Goal: Transaction & Acquisition: Purchase product/service

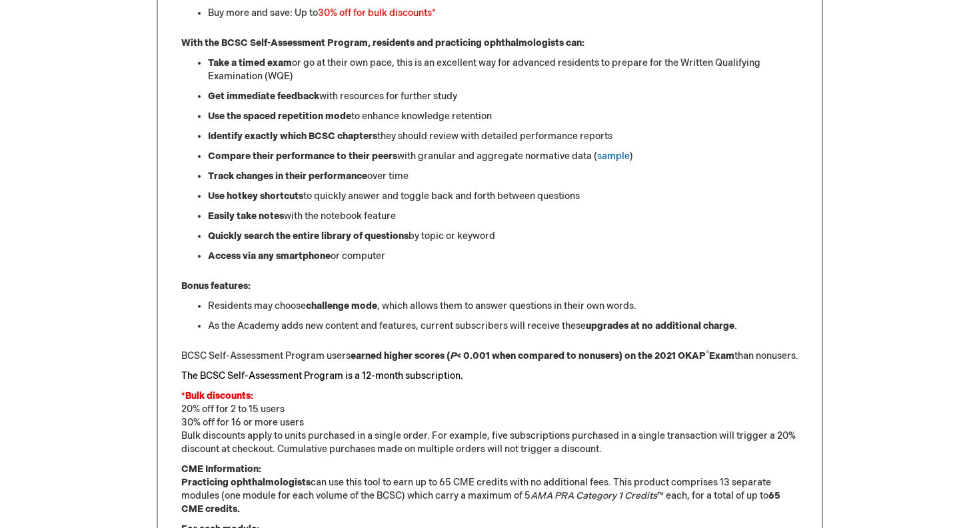
scroll to position [387, 0]
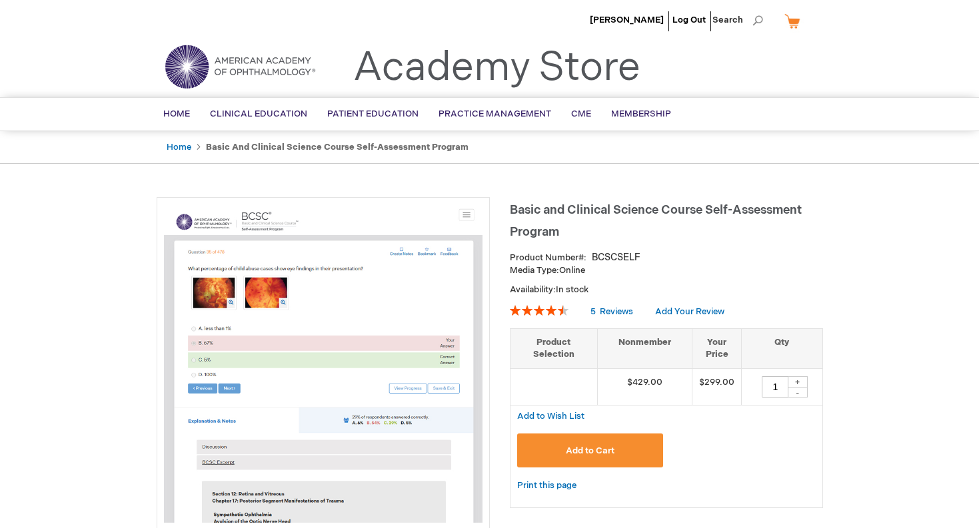
click at [587, 445] on button "Add to Cart" at bounding box center [590, 451] width 147 height 34
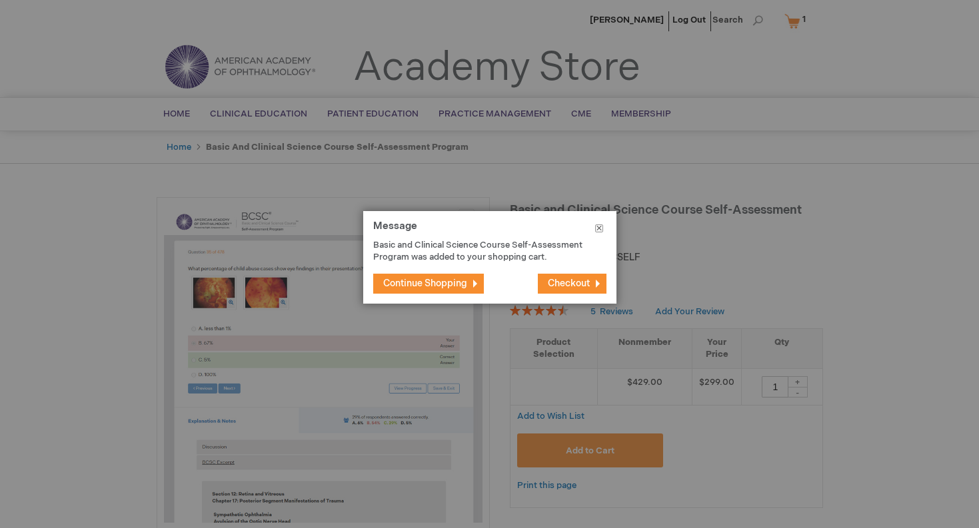
click at [594, 227] on button "Close" at bounding box center [599, 231] width 35 height 40
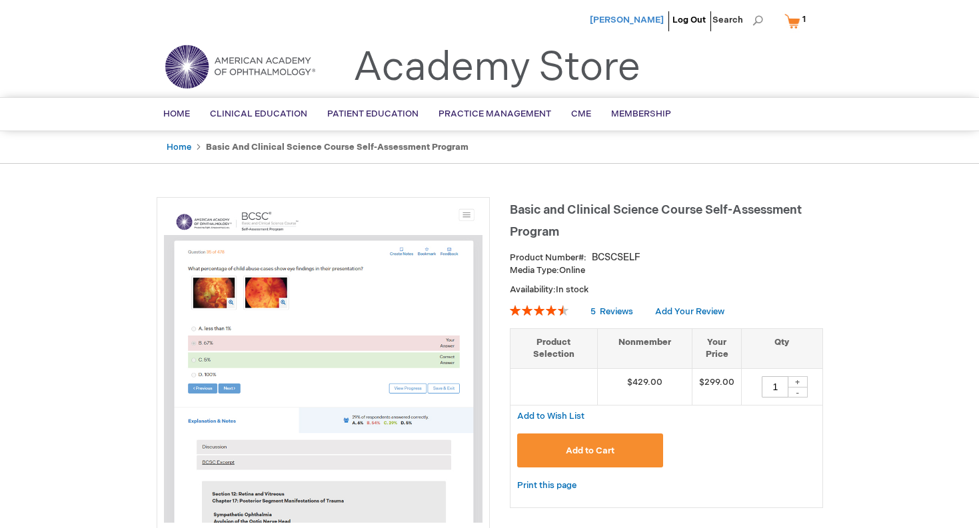
click at [649, 19] on span "[PERSON_NAME]" at bounding box center [627, 20] width 74 height 11
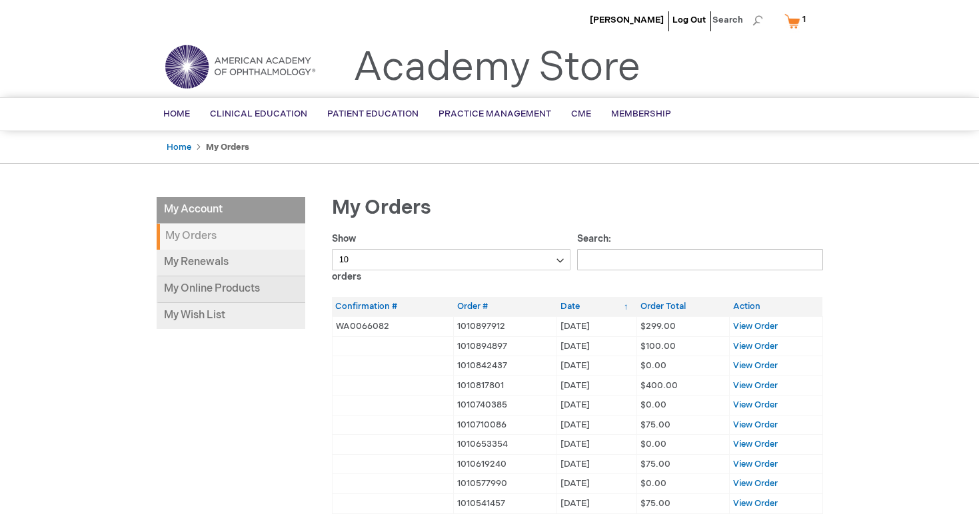
click at [219, 293] on link "My Online Products" at bounding box center [231, 290] width 149 height 27
click at [222, 290] on link "My Online Products" at bounding box center [231, 290] width 149 height 27
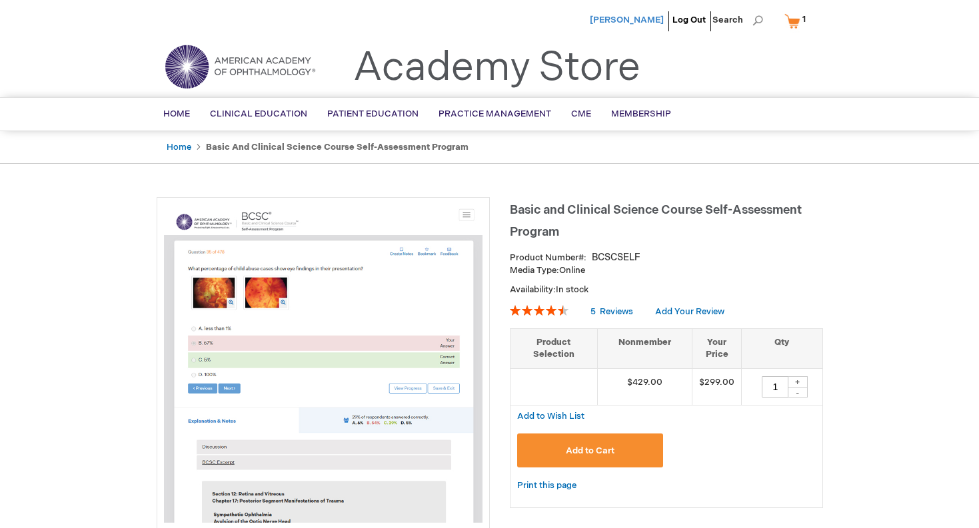
click at [642, 17] on span "[PERSON_NAME]" at bounding box center [627, 20] width 74 height 11
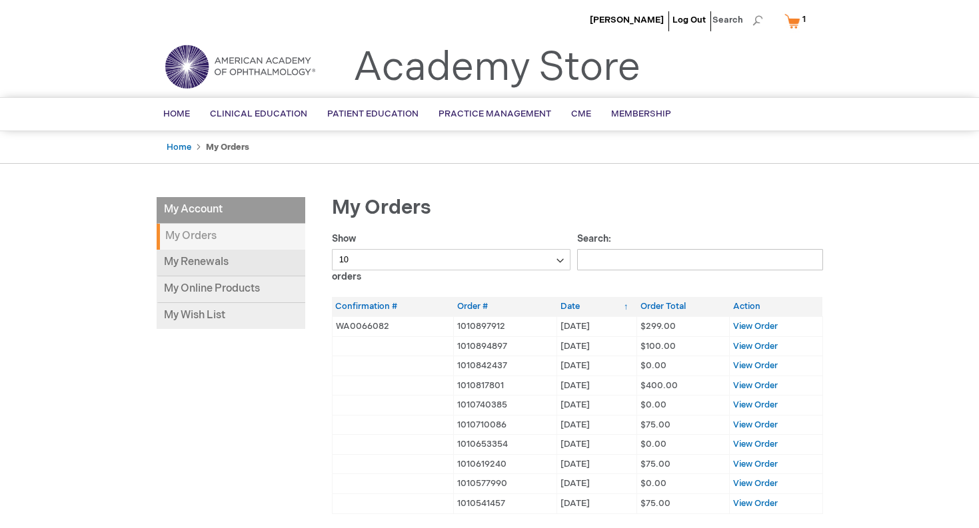
click at [242, 275] on link "My Renewals" at bounding box center [231, 263] width 149 height 27
click at [199, 270] on link "My Renewals" at bounding box center [231, 263] width 149 height 27
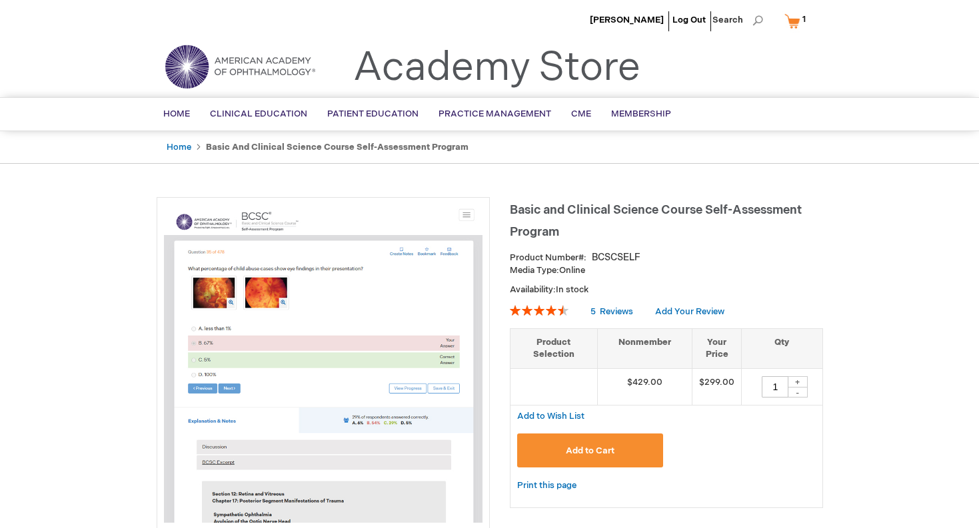
click at [465, 217] on img at bounding box center [323, 364] width 319 height 319
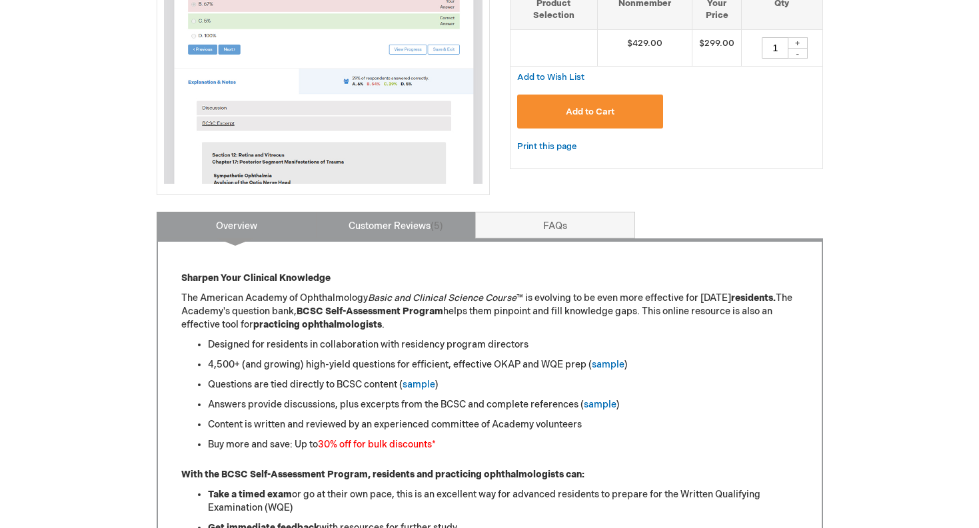
click at [458, 231] on link "Customer Reviews 5" at bounding box center [396, 225] width 160 height 27
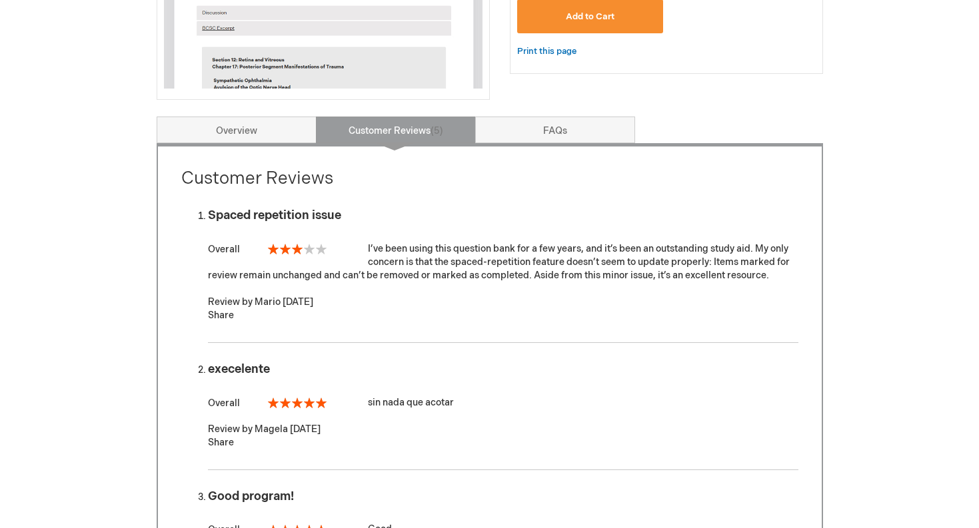
scroll to position [413, 0]
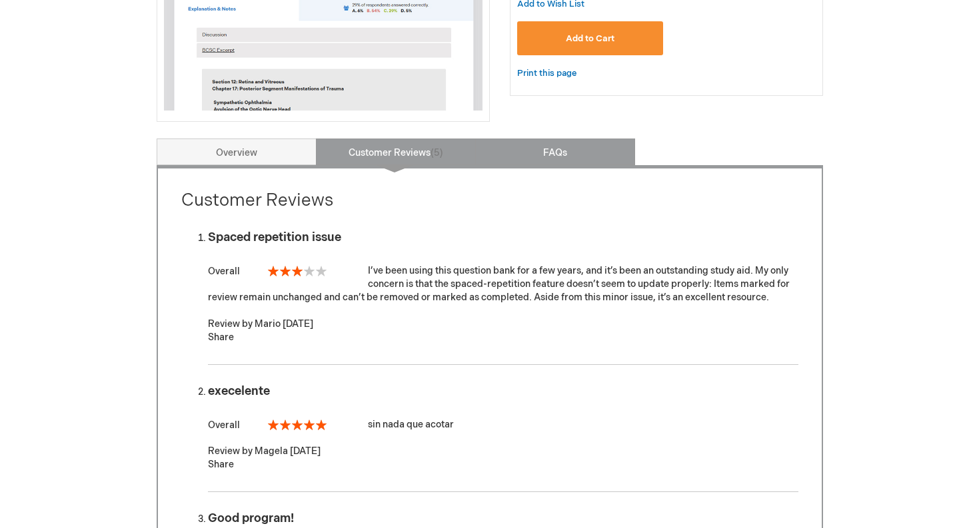
click at [527, 159] on link "FAQs" at bounding box center [555, 152] width 160 height 27
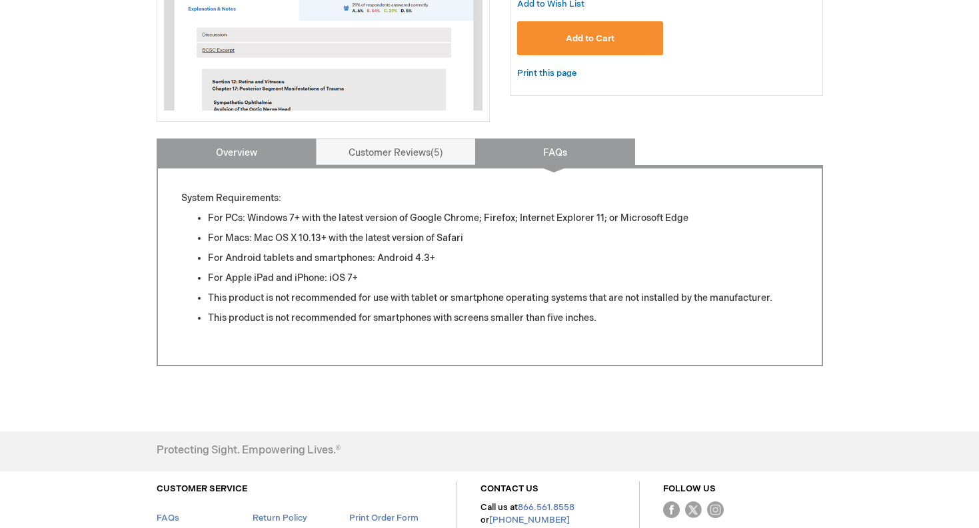
click at [268, 161] on link "Overview" at bounding box center [237, 152] width 160 height 27
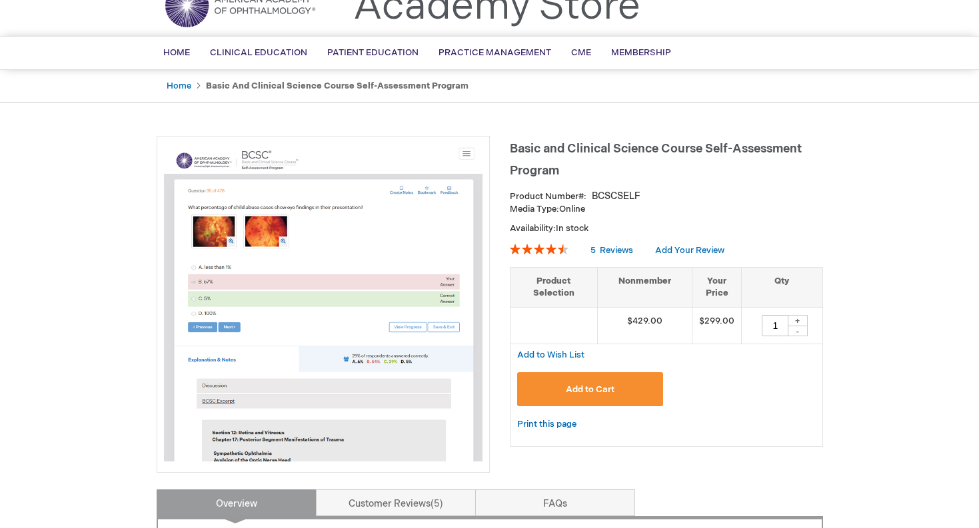
scroll to position [0, 0]
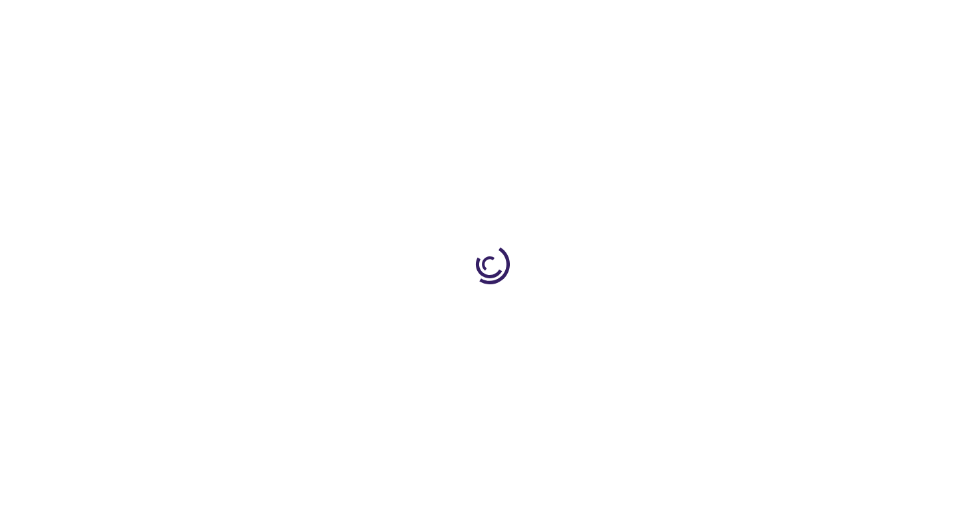
type input "1"
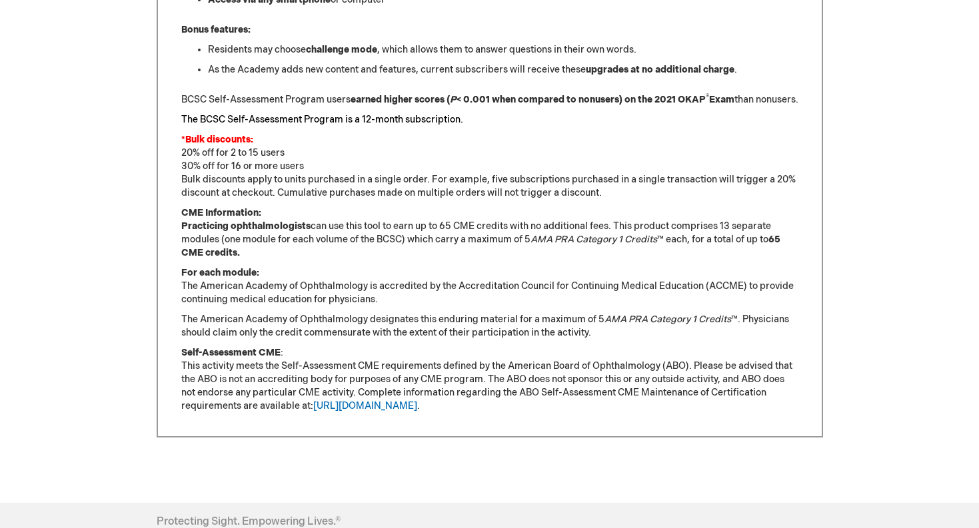
scroll to position [1090, 0]
